Goal: Information Seeking & Learning: Learn about a topic

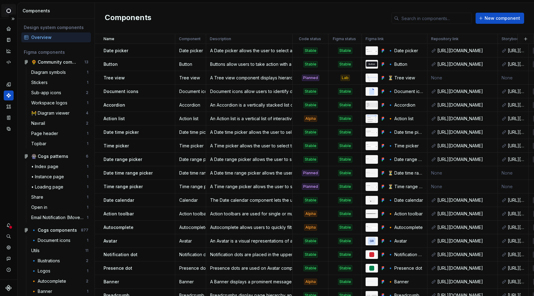
click at [9, 12] on html "Cogs M Design system data Components Design system components Overview Figma co…" at bounding box center [267, 148] width 534 height 296
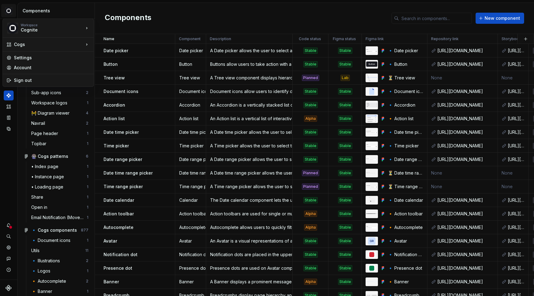
click at [10, 11] on html "Cogs M Design system data Components Design system components Overview Figma co…" at bounding box center [267, 148] width 534 height 296
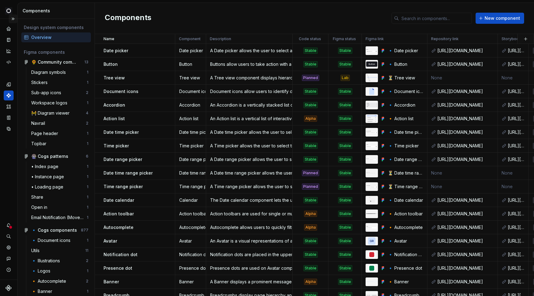
click at [13, 19] on button "Expand sidebar" at bounding box center [13, 19] width 9 height 9
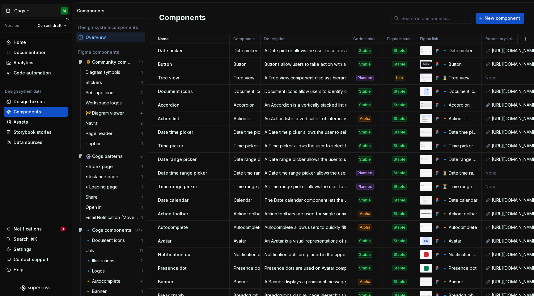
click at [44, 10] on html "Cogs M Version Current draft Home Documentation Analytics Code automation Desig…" at bounding box center [267, 148] width 534 height 296
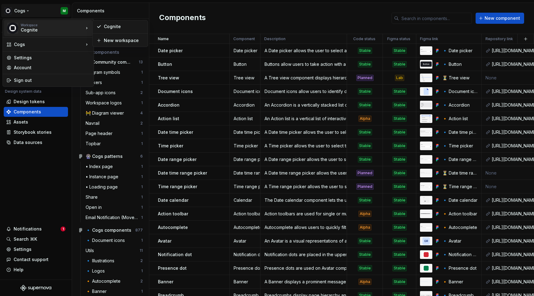
click at [53, 27] on div "Cognite" at bounding box center [47, 30] width 53 height 6
click at [29, 10] on html "Cogs M Version Current draft Home Documentation Analytics Code automation Desig…" at bounding box center [267, 148] width 534 height 296
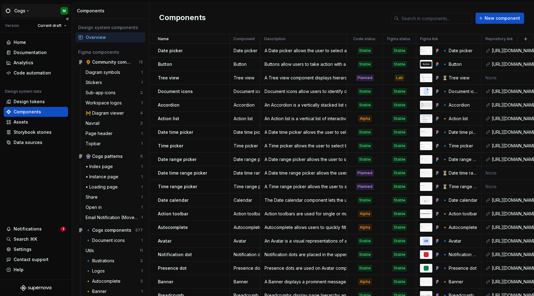
click at [28, 11] on html "Cogs M Version Current draft Home Documentation Analytics Code automation Desig…" at bounding box center [267, 148] width 534 height 296
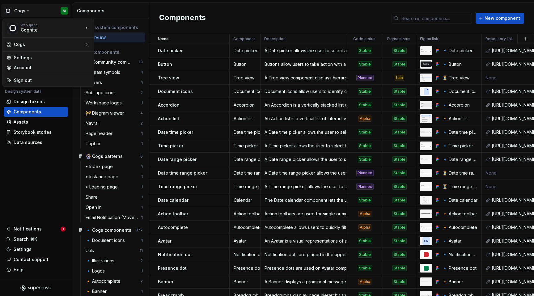
click at [38, 13] on html "Cogs M Version Current draft Home Documentation Analytics Code automation Desig…" at bounding box center [267, 148] width 534 height 296
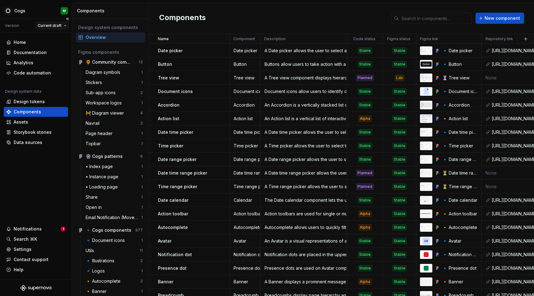
click at [50, 22] on html "Cogs M Version Current draft Home Documentation Analytics Code automation Desig…" at bounding box center [267, 148] width 534 height 296
click at [53, 27] on html "Cogs M Version Current draft Home Documentation Analytics Code automation Desig…" at bounding box center [267, 148] width 534 height 296
click at [18, 26] on div "Version" at bounding box center [12, 25] width 14 height 5
click at [21, 39] on div "Home" at bounding box center [36, 42] width 64 height 10
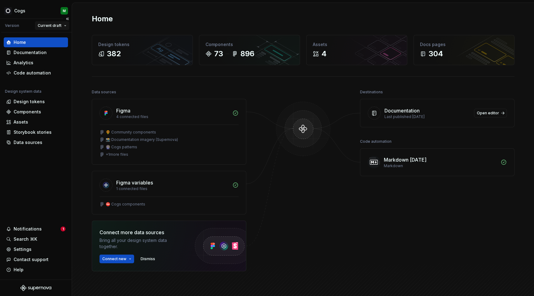
click at [68, 26] on html "Cogs M Version Current draft Home Documentation Analytics Code automation Desig…" at bounding box center [267, 148] width 534 height 296
click at [50, 54] on div "Documentation" at bounding box center [35, 52] width 59 height 6
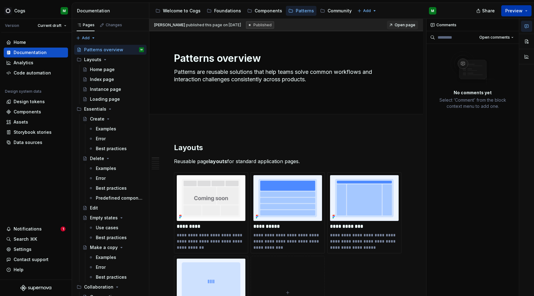
click at [525, 8] on button "Preview" at bounding box center [516, 10] width 30 height 11
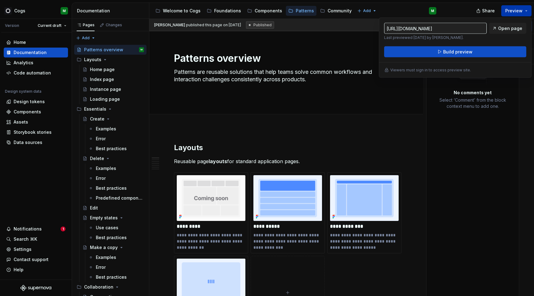
click at [525, 8] on button "Preview" at bounding box center [516, 10] width 30 height 11
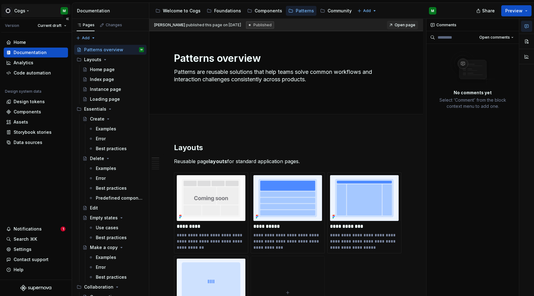
click at [36, 13] on html "Cogs M Version Current draft Home Documentation Analytics Code automation Desig…" at bounding box center [267, 148] width 534 height 296
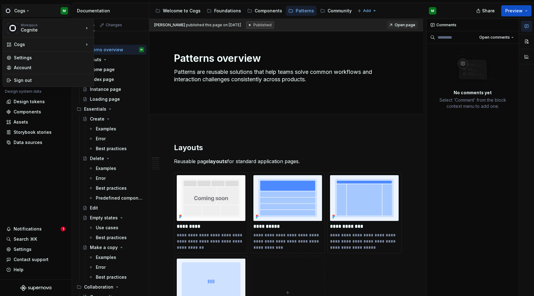
click at [24, 231] on html "Cogs M Version Current draft Home Documentation Analytics Code automation Desig…" at bounding box center [267, 148] width 534 height 296
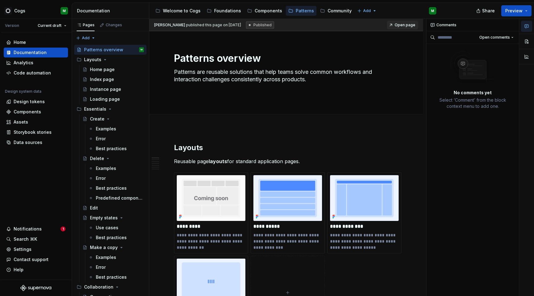
click at [24, 231] on div "Notifications" at bounding box center [28, 229] width 28 height 6
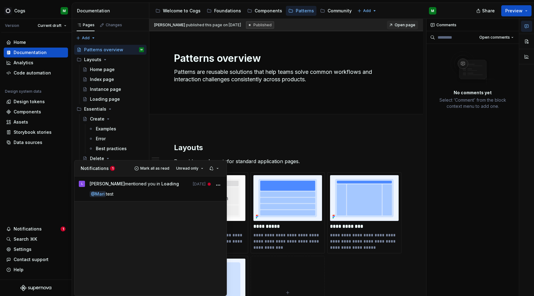
click at [33, 229] on html "Cogs M Version Current draft Home Documentation Analytics Code automation Desig…" at bounding box center [267, 148] width 534 height 296
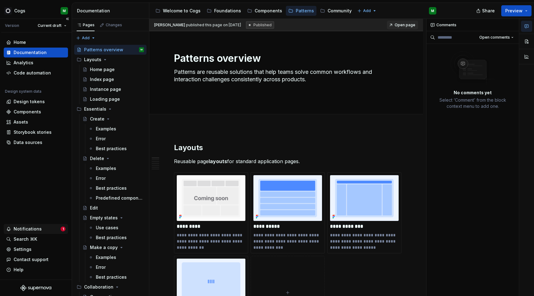
click at [25, 229] on div "Notifications" at bounding box center [28, 229] width 28 height 6
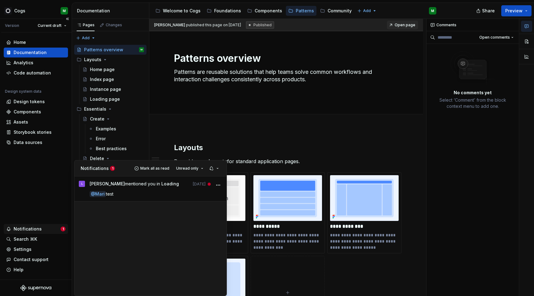
click at [25, 229] on html "Cogs M Version Current draft Home Documentation Analytics Code automation Desig…" at bounding box center [267, 148] width 534 height 296
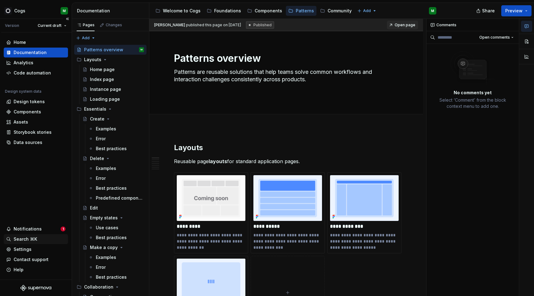
click at [22, 236] on div "Search ⌘K" at bounding box center [25, 239] width 23 height 6
click at [22, 251] on div "Settings" at bounding box center [23, 249] width 18 height 6
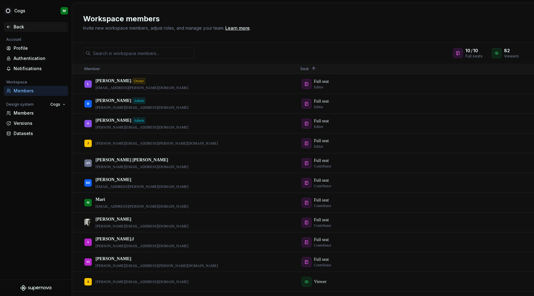
click at [8, 24] on icon at bounding box center [8, 26] width 5 height 5
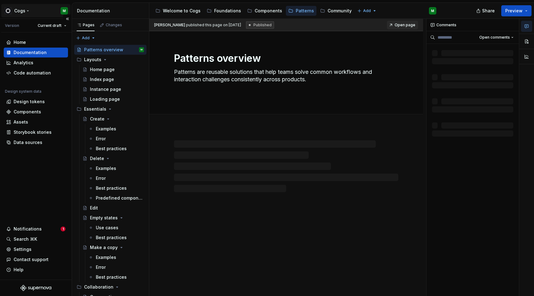
click at [40, 13] on html "Cogs M Version Current draft Home Documentation Analytics Code automation Desig…" at bounding box center [267, 148] width 534 height 296
type textarea "*"
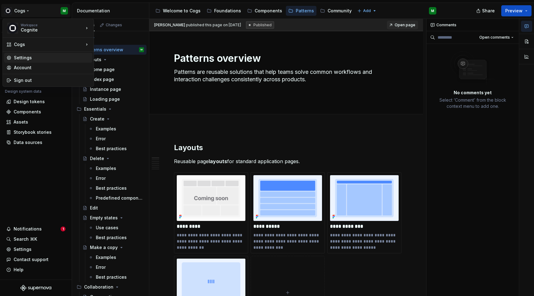
click at [32, 61] on div "Settings" at bounding box center [52, 58] width 76 height 6
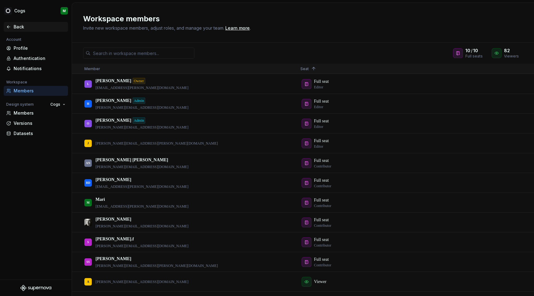
click at [13, 29] on div "Back" at bounding box center [35, 27] width 59 height 6
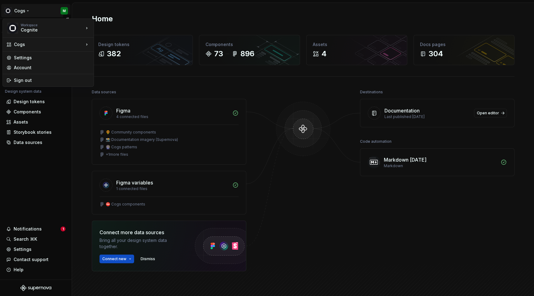
click at [40, 9] on html "Cogs M Version Current draft Home Documentation Analytics Code automation Desig…" at bounding box center [267, 148] width 534 height 296
